Goal: Transaction & Acquisition: Download file/media

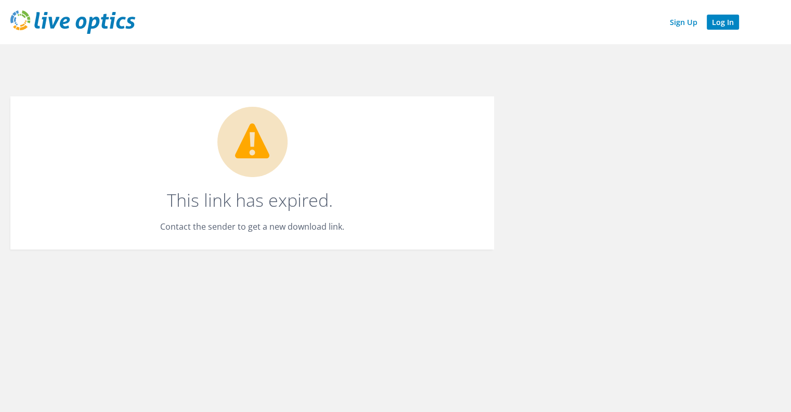
click at [719, 22] on link "Log In" at bounding box center [723, 22] width 32 height 15
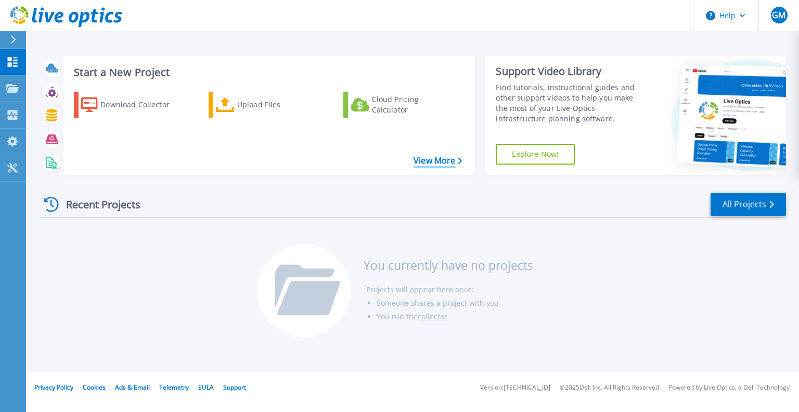
click at [442, 164] on link "View More" at bounding box center [438, 161] width 48 height 10
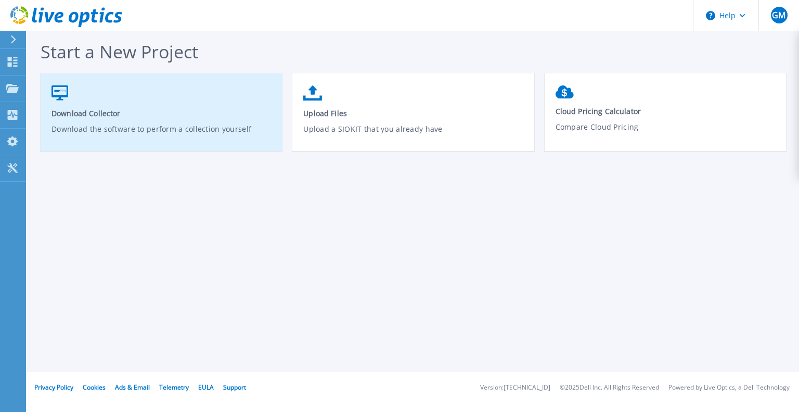
click at [86, 107] on link "Download Collector Download the software to perform a collection yourself" at bounding box center [161, 117] width 241 height 74
